Goal: Information Seeking & Learning: Learn about a topic

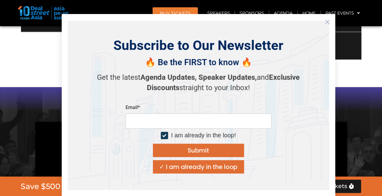
scroll to position [578, 0]
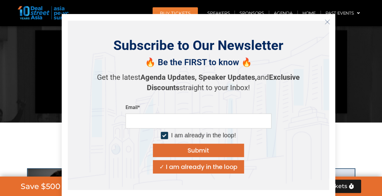
click at [327, 23] on icon "Close" at bounding box center [327, 21] width 5 height 5
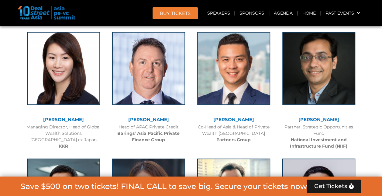
scroll to position [1095, 0]
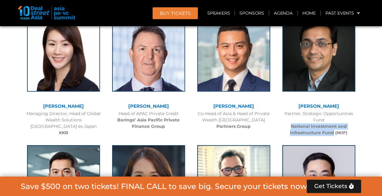
drag, startPoint x: 291, startPoint y: 126, endPoint x: 334, endPoint y: 132, distance: 43.0
click at [334, 132] on b "National Investment and Infrastructure Fund (NIIF)" at bounding box center [318, 129] width 57 height 12
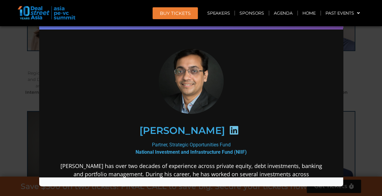
scroll to position [821, 0]
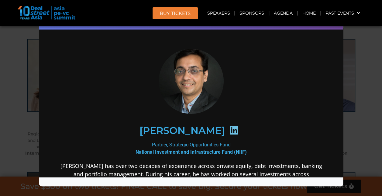
click at [374, 96] on div "Speaker Profile ×" at bounding box center [191, 98] width 382 height 196
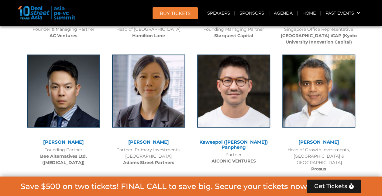
scroll to position [2646, 0]
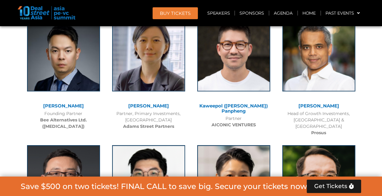
click at [151, 103] on link "[PERSON_NAME]" at bounding box center [148, 106] width 41 height 6
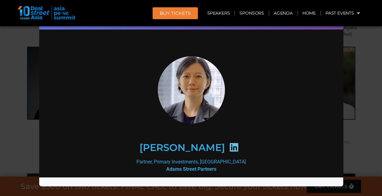
scroll to position [2585, 0]
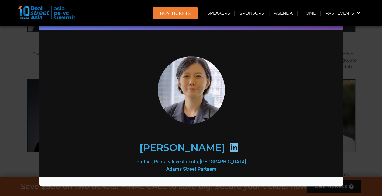
click at [364, 69] on div "Speaker Profile ×" at bounding box center [191, 98] width 382 height 196
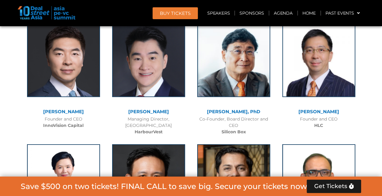
scroll to position [3162, 0]
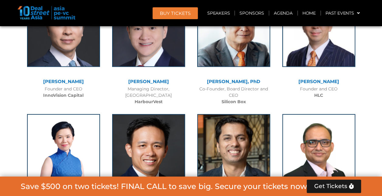
click at [69, 78] on link "[PERSON_NAME]" at bounding box center [63, 81] width 41 height 6
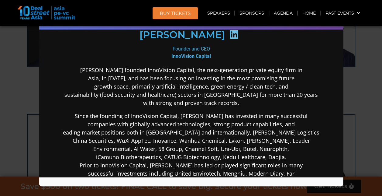
scroll to position [61, 0]
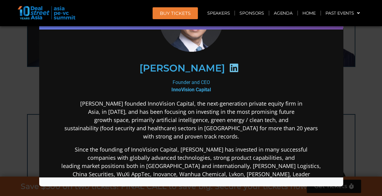
click at [370, 61] on div "Speaker Profile ×" at bounding box center [191, 98] width 382 height 196
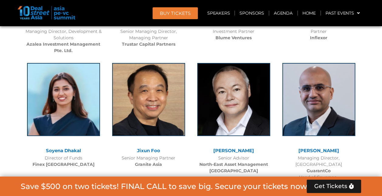
scroll to position [3345, 0]
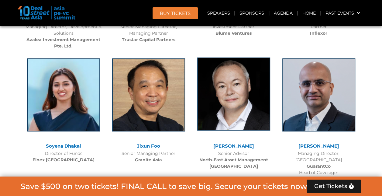
click at [242, 83] on img at bounding box center [233, 93] width 73 height 73
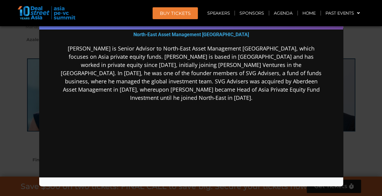
scroll to position [0, 0]
click at [362, 92] on div "Speaker Profile ×" at bounding box center [191, 98] width 382 height 196
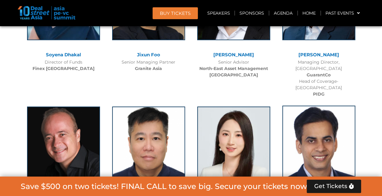
scroll to position [3588, 0]
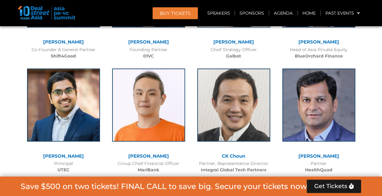
click at [343, 99] on div at bounding box center [318, 109] width 73 height 82
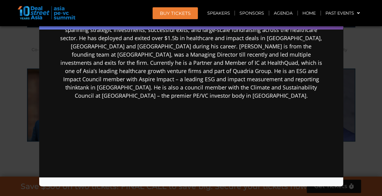
scroll to position [0, 0]
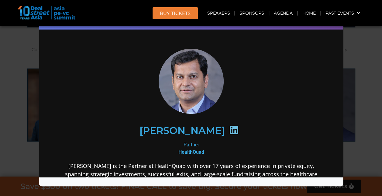
click at [354, 117] on div "Speaker Profile ×" at bounding box center [191, 98] width 382 height 196
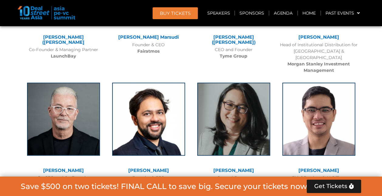
scroll to position [4105, 0]
